Goal: Task Accomplishment & Management: Use online tool/utility

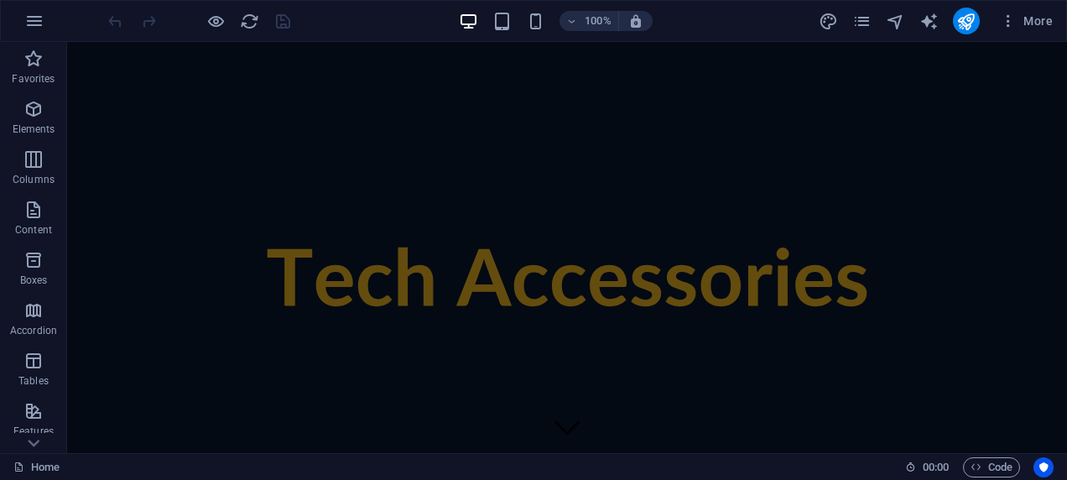
drag, startPoint x: 1057, startPoint y: 413, endPoint x: 1120, endPoint y: 45, distance: 372.7
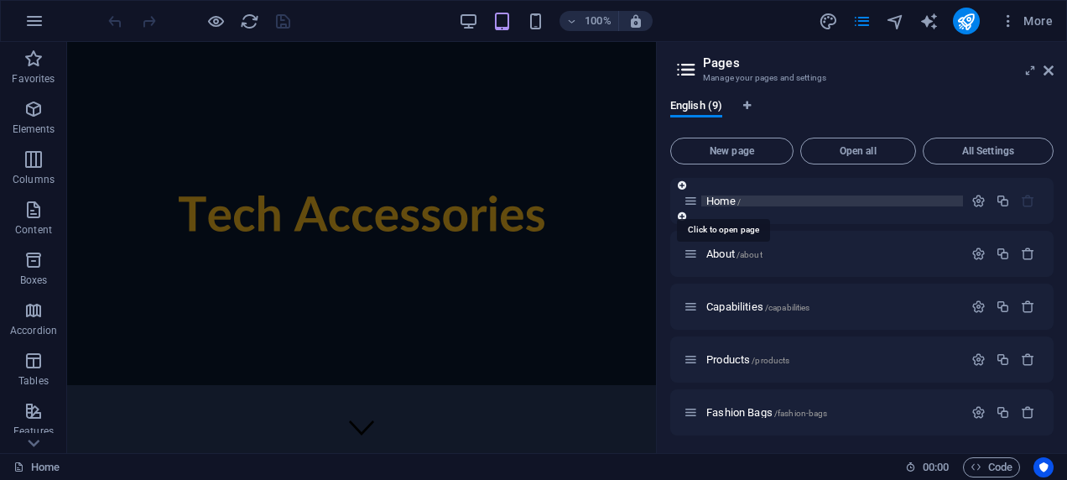
click at [711, 197] on span "Home /" at bounding box center [723, 201] width 34 height 13
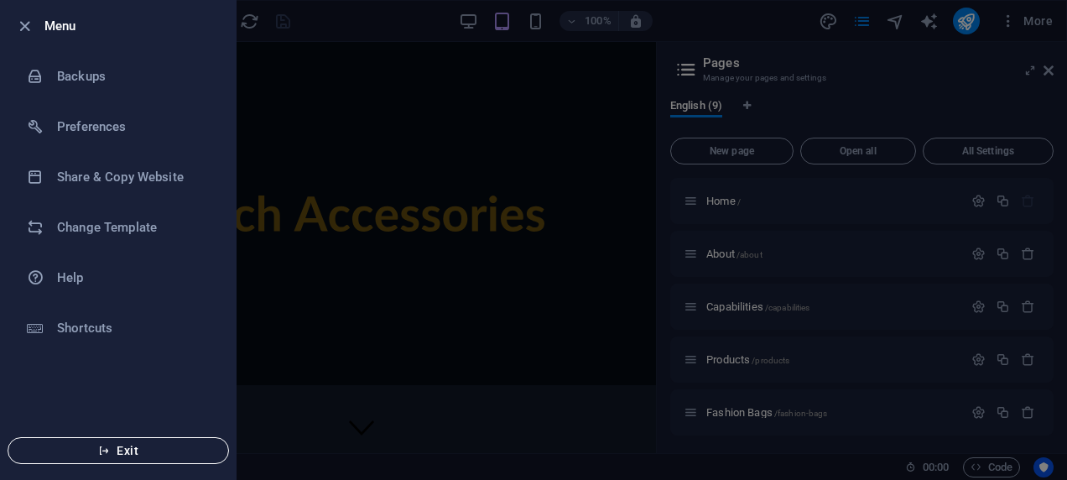
click at [116, 451] on span "Exit" at bounding box center [118, 450] width 193 height 13
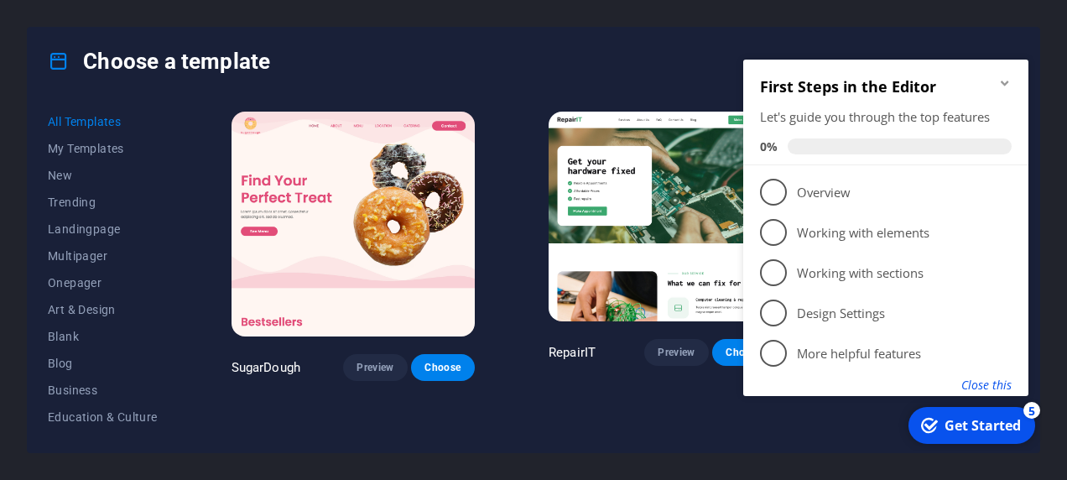
click at [972, 382] on button "Close this" at bounding box center [986, 385] width 50 height 16
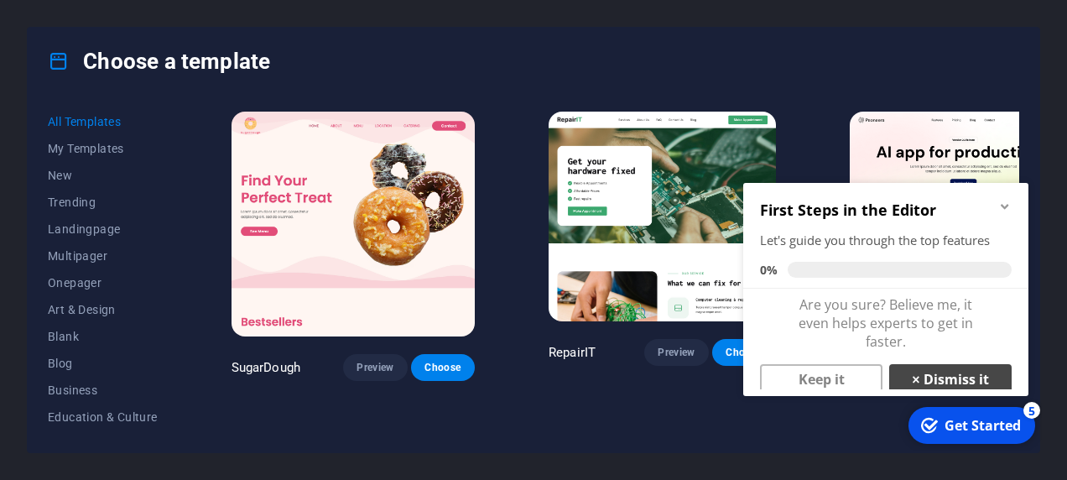
click at [978, 380] on link "× Dismiss it" at bounding box center [950, 379] width 122 height 30
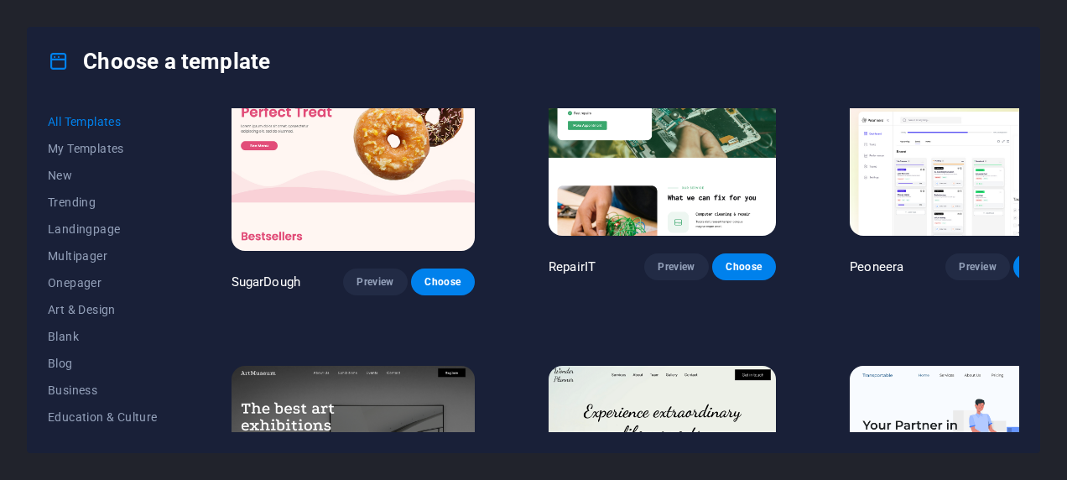
scroll to position [335, 0]
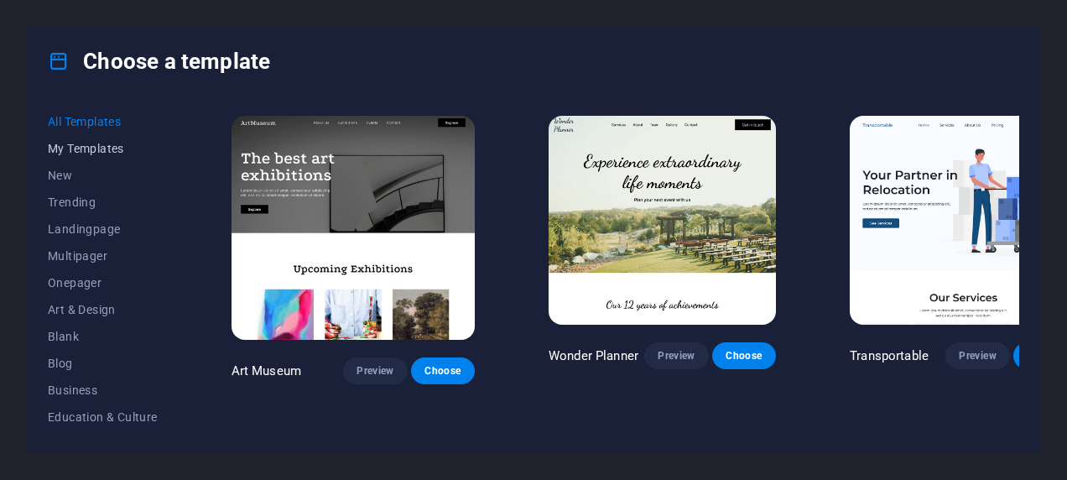
click at [134, 153] on span "My Templates" at bounding box center [103, 148] width 110 height 13
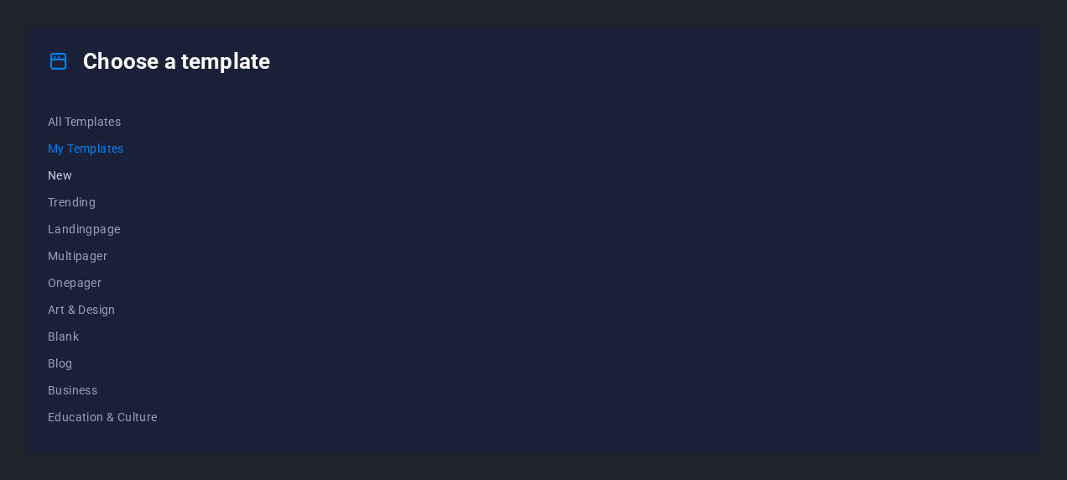
click at [85, 175] on span "New" at bounding box center [103, 175] width 110 height 13
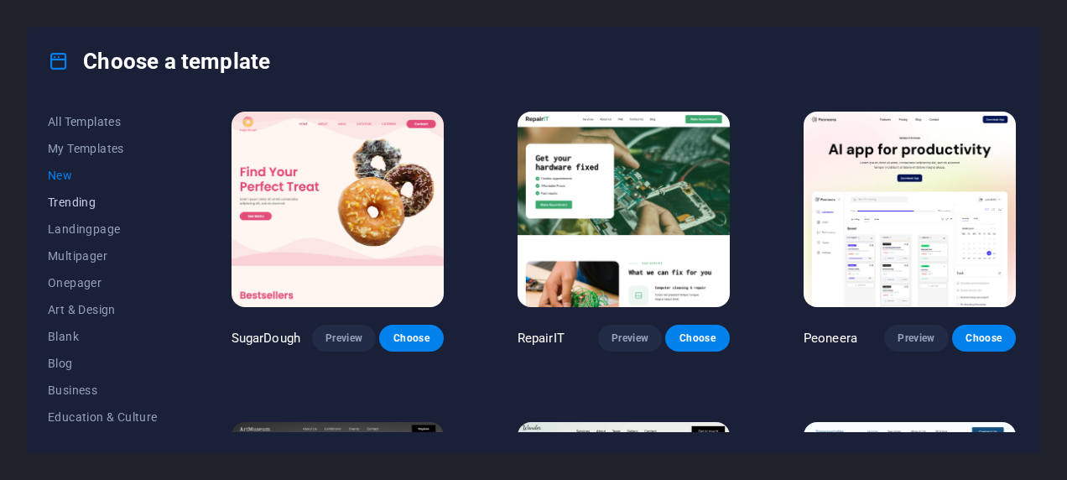
click at [72, 198] on span "Trending" at bounding box center [103, 201] width 110 height 13
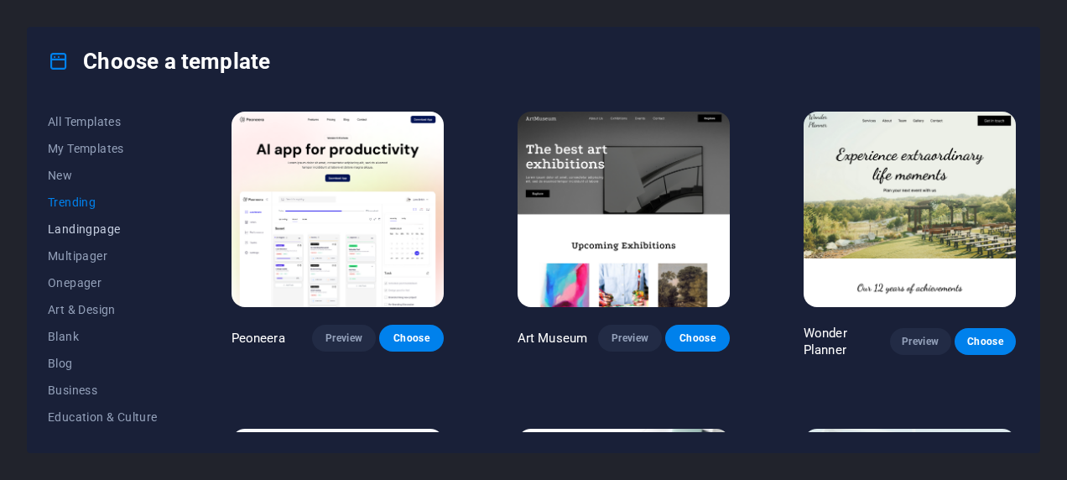
click at [67, 222] on span "Landingpage" at bounding box center [103, 228] width 110 height 13
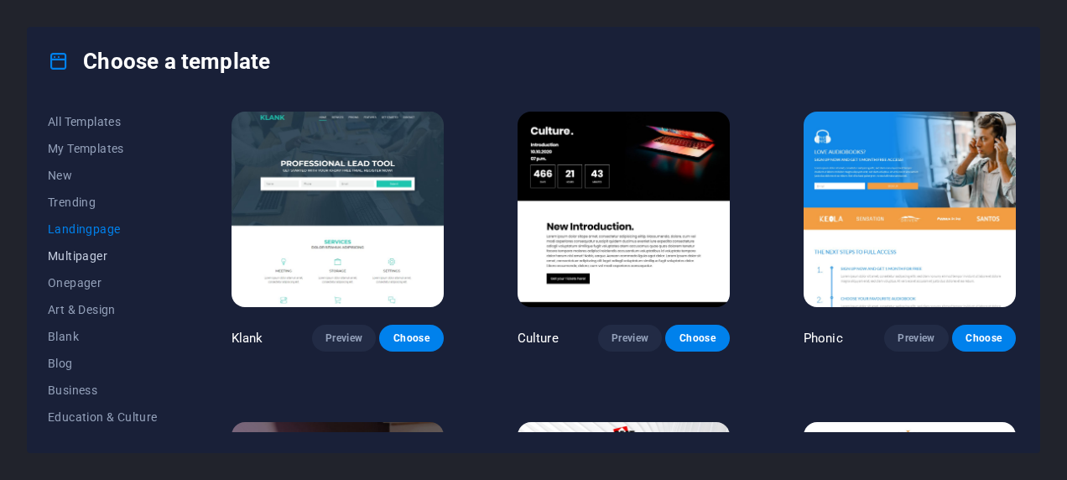
click at [63, 242] on button "Multipager" at bounding box center [103, 255] width 110 height 27
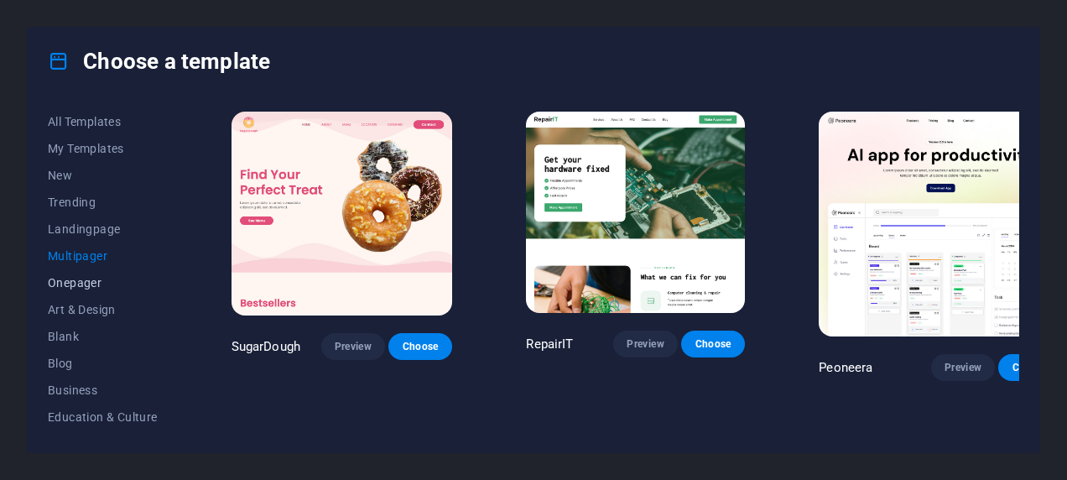
click at [62, 279] on span "Onepager" at bounding box center [103, 282] width 110 height 13
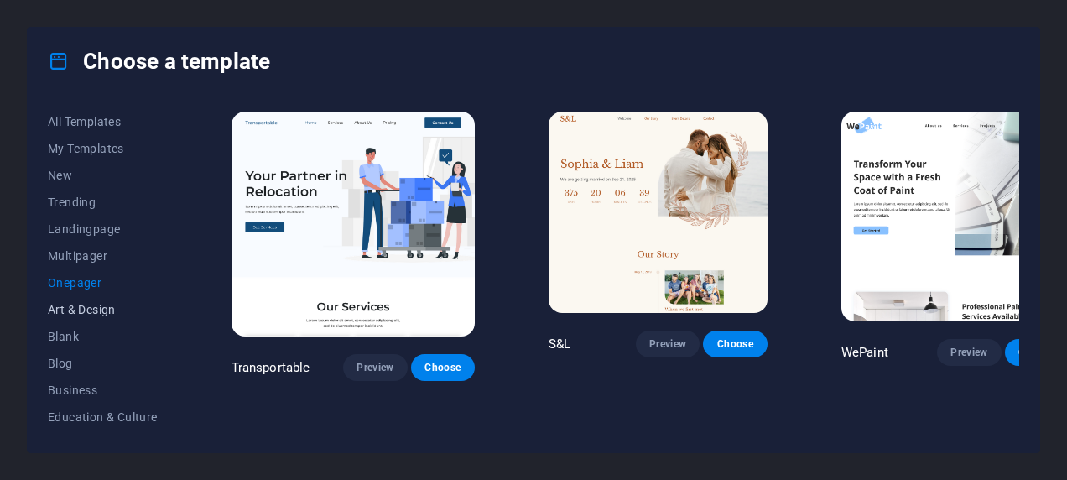
click at [64, 299] on button "Art & Design" at bounding box center [103, 309] width 110 height 27
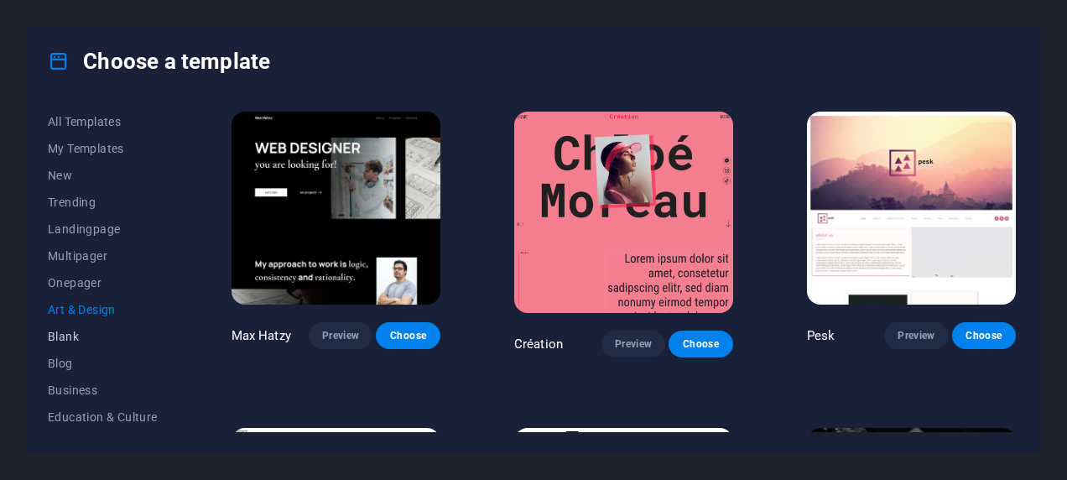
click at [64, 334] on span "Blank" at bounding box center [103, 336] width 110 height 13
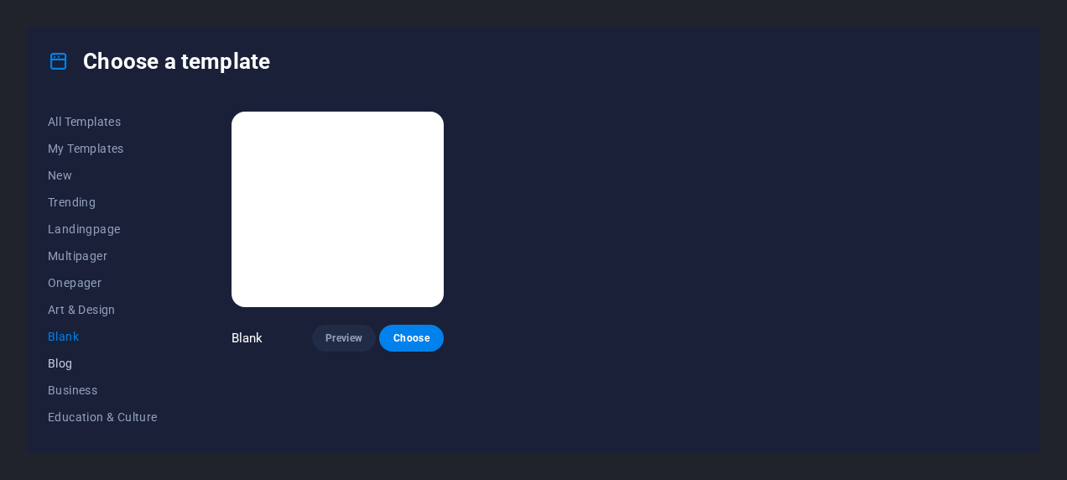
click at [65, 367] on span "Blog" at bounding box center [103, 362] width 110 height 13
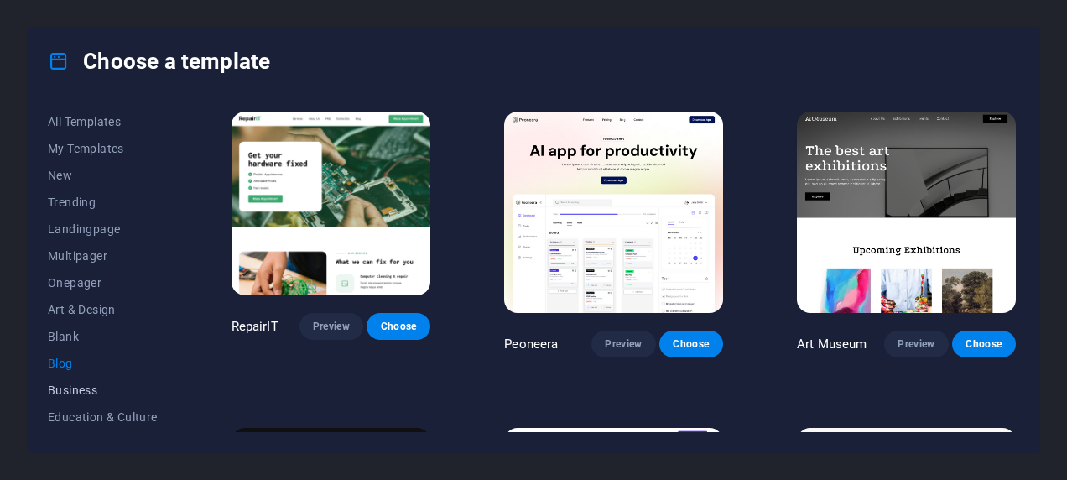
click at [65, 400] on button "Business" at bounding box center [103, 390] width 110 height 27
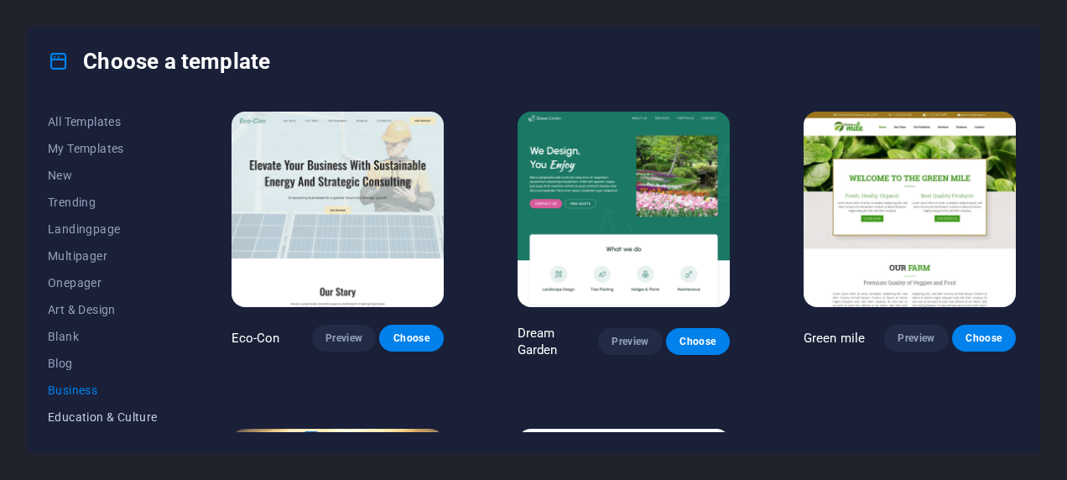
click at [70, 419] on span "Education & Culture" at bounding box center [103, 416] width 110 height 13
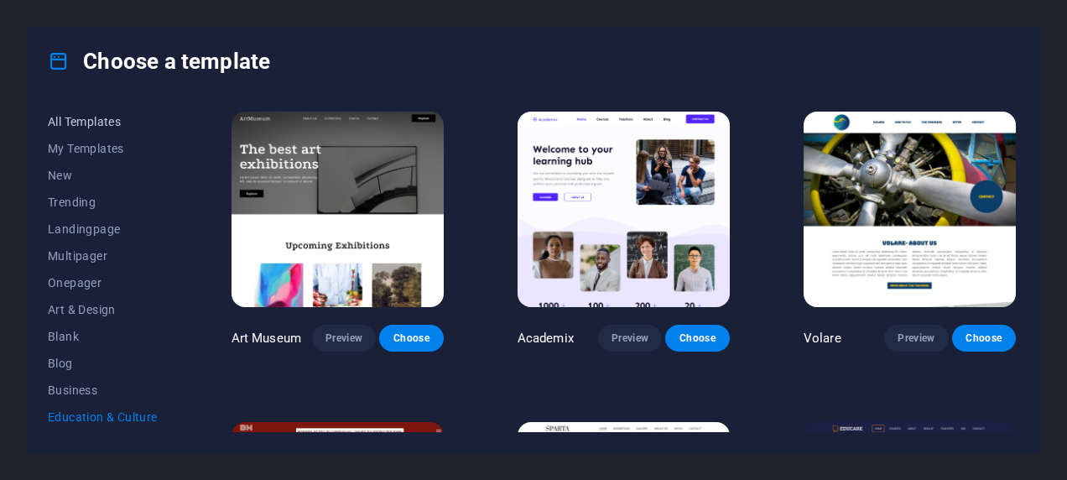
click at [70, 115] on span "All Templates" at bounding box center [103, 121] width 110 height 13
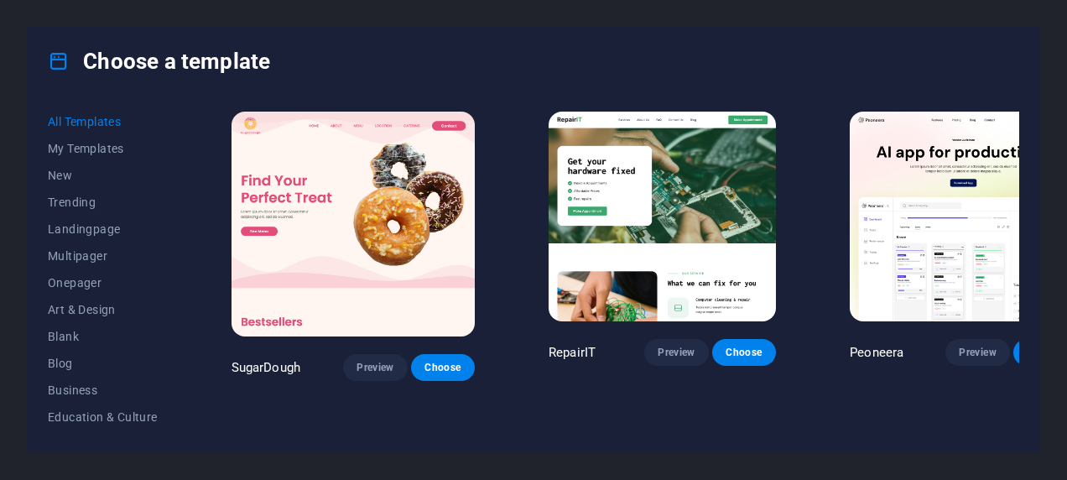
click at [59, 63] on icon at bounding box center [59, 61] width 22 height 22
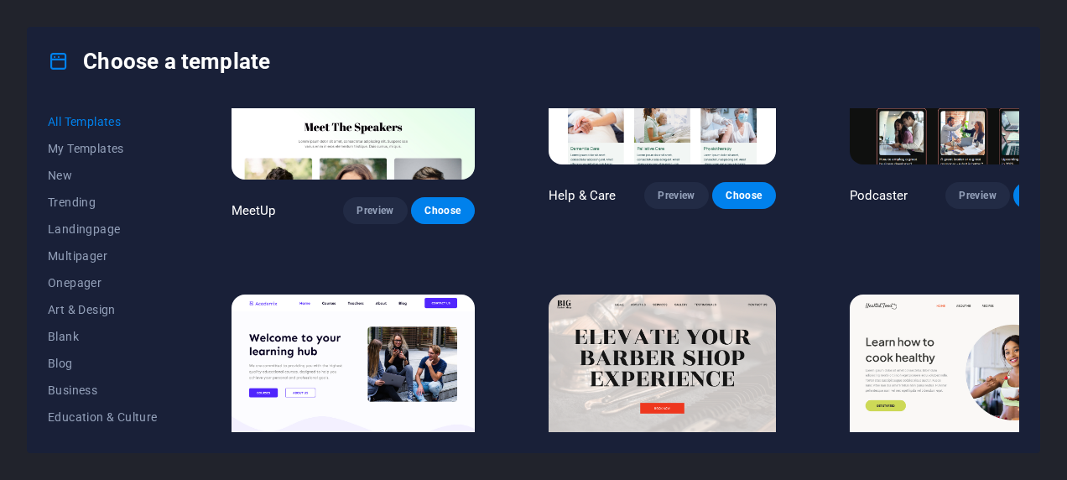
scroll to position [1593, 0]
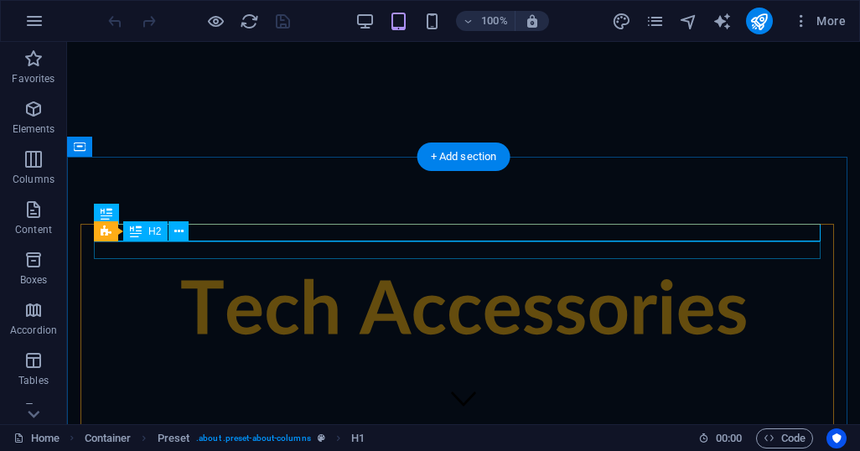
scroll to position [1371, 0]
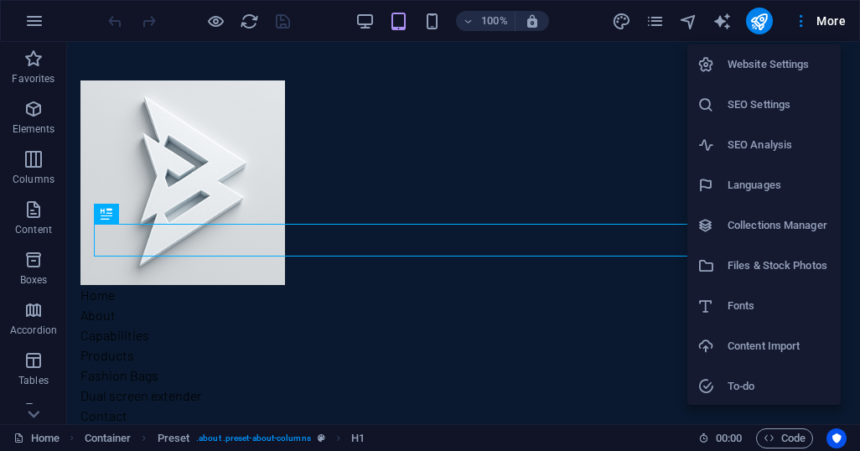
click at [339, 435] on div at bounding box center [430, 225] width 860 height 451
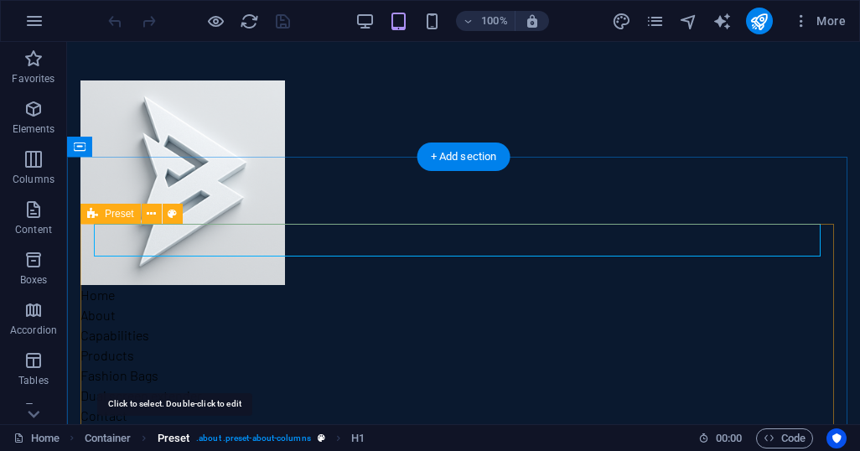
click at [179, 439] on span "Preset" at bounding box center [174, 439] width 33 height 20
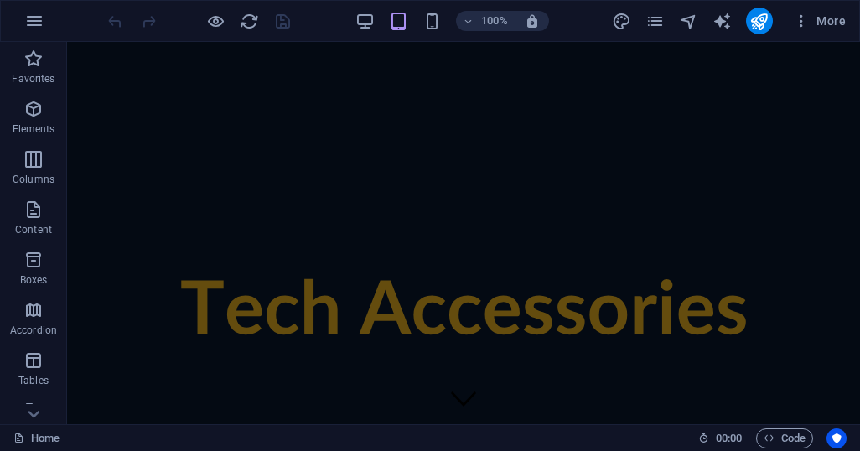
scroll to position [0, 0]
click at [250, 26] on icon "reload" at bounding box center [249, 21] width 19 height 19
